Goal: Download file/media

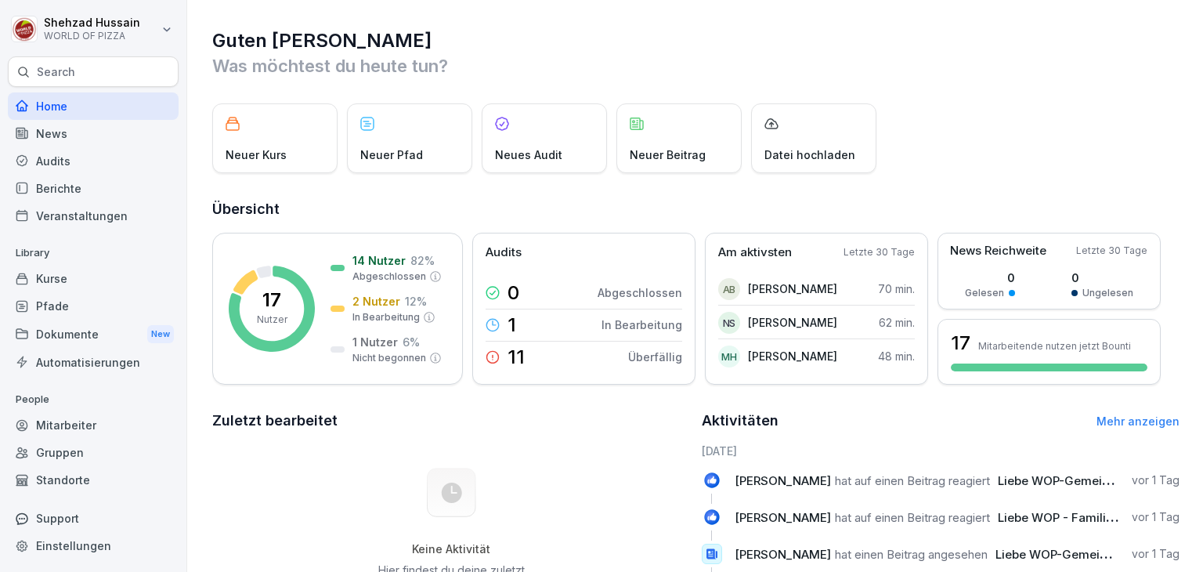
click at [92, 333] on div "Dokumente New" at bounding box center [93, 334] width 171 height 29
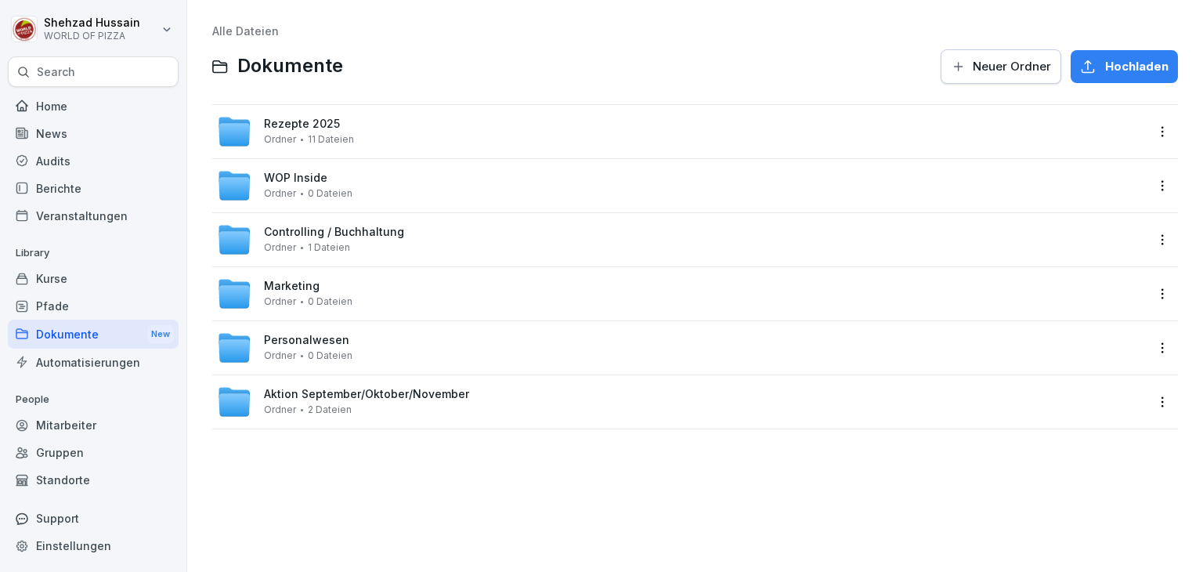
click at [365, 347] on div "Personalwesen Ordner 0 Dateien" at bounding box center [681, 348] width 928 height 34
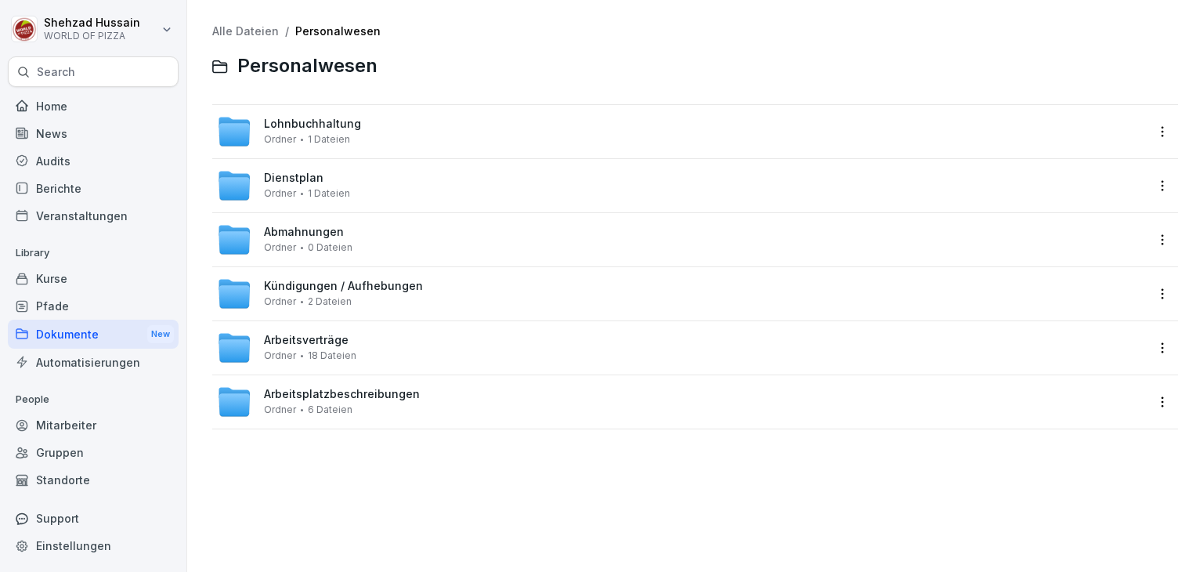
click at [347, 182] on div "Dienstplan Ordner 1 Dateien" at bounding box center [681, 185] width 928 height 34
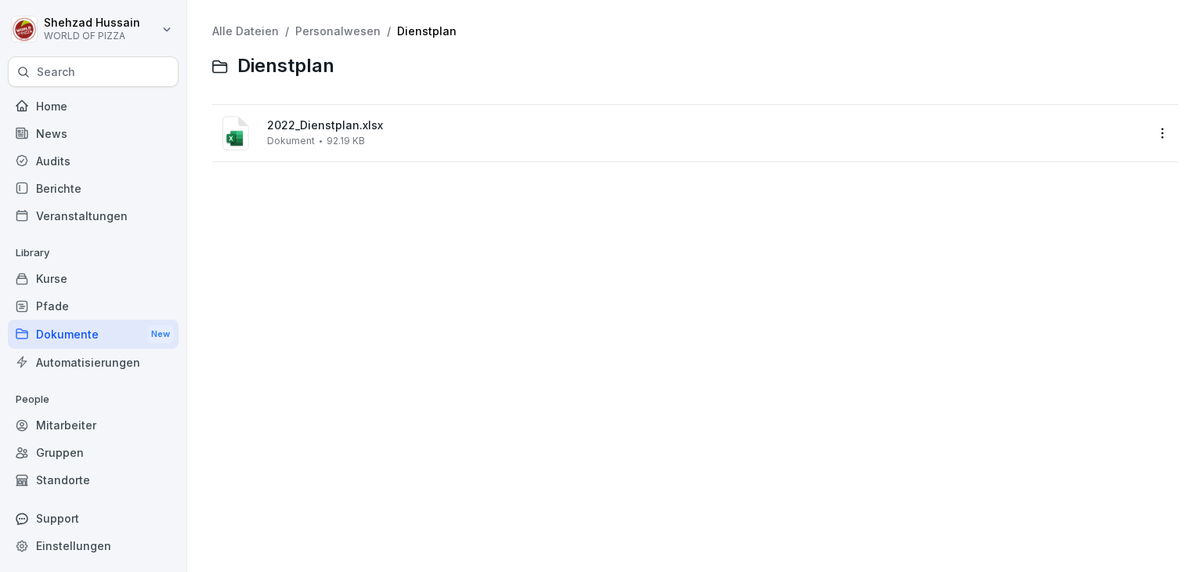
click at [339, 158] on div "2022_Dienstplan.xlsx Dokument 92.19 KB" at bounding box center [695, 133] width 966 height 56
click at [339, 147] on div "2022_Dienstplan.xlsx Dokument 92.19 KB" at bounding box center [681, 133] width 928 height 38
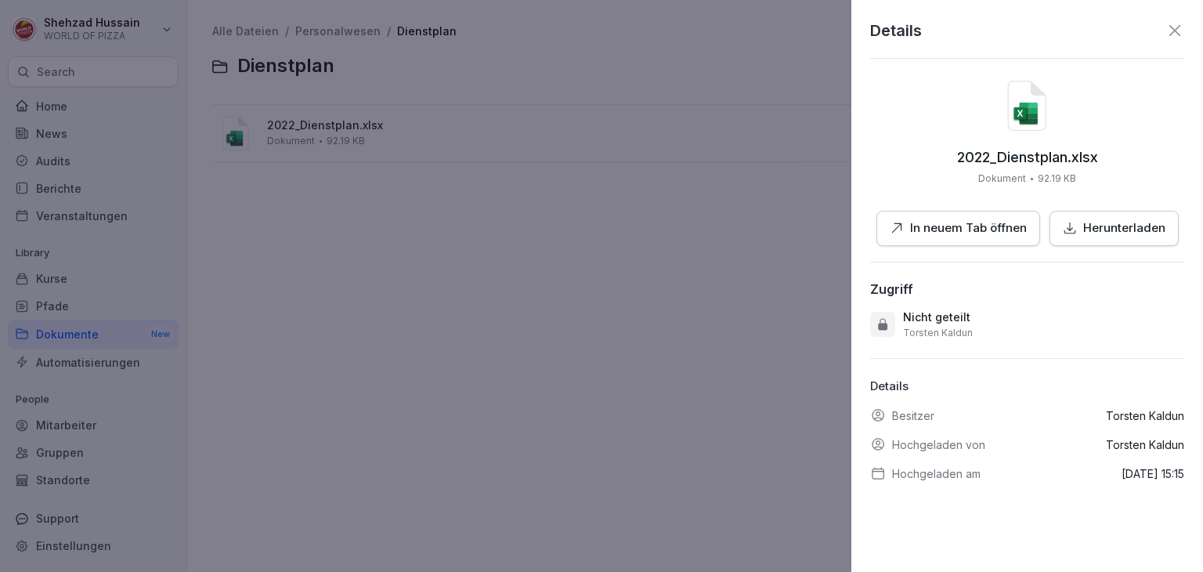
click at [1097, 232] on p "Herunterladen" at bounding box center [1124, 228] width 82 height 18
click at [1153, 37] on div "Details" at bounding box center [1027, 30] width 314 height 23
click at [1165, 36] on icon at bounding box center [1174, 30] width 19 height 19
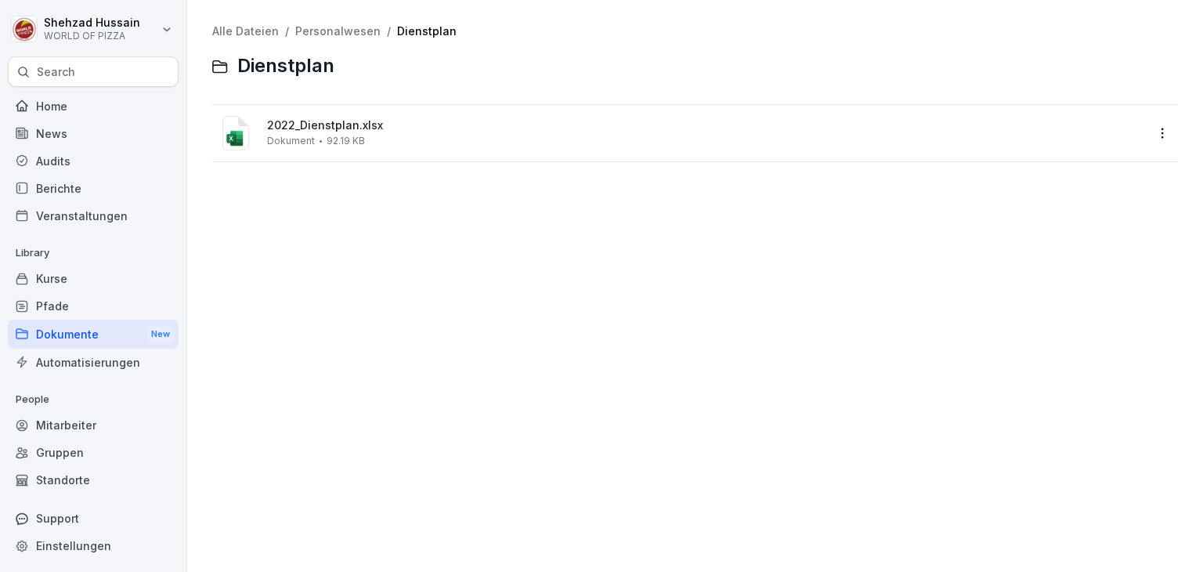
click at [381, 149] on div "2022_Dienstplan.xlsx Dokument 92.19 KB" at bounding box center [681, 133] width 928 height 38
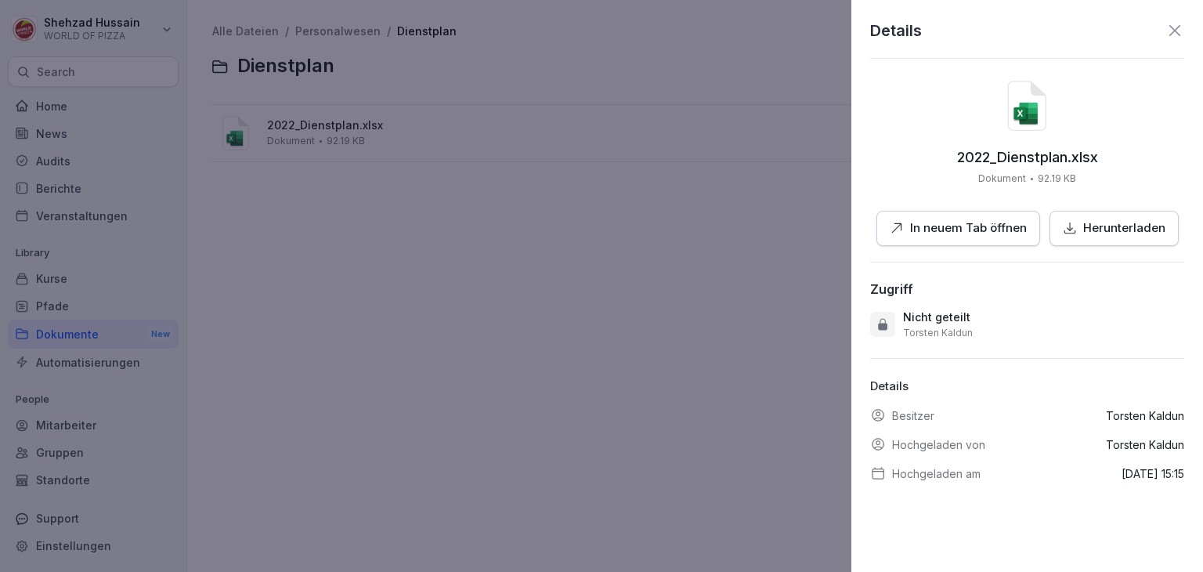
click at [951, 233] on p "In neuem Tab öffnen" at bounding box center [968, 228] width 117 height 18
click at [1165, 34] on icon at bounding box center [1174, 30] width 19 height 19
